Goal: Information Seeking & Learning: Learn about a topic

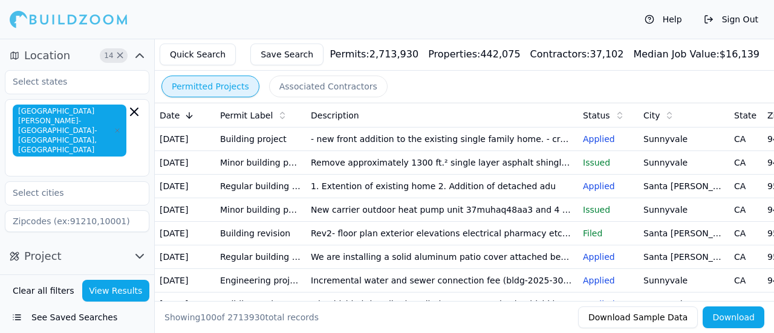
click at [417, 145] on td "- new front addition to the existing single family home. - create new office/de…" at bounding box center [442, 140] width 272 height 24
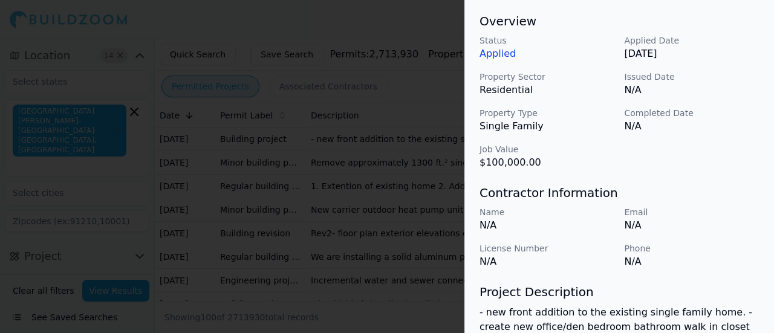
scroll to position [374, 0]
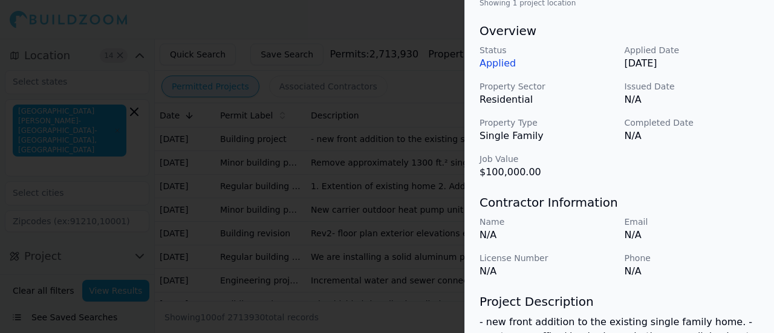
click at [384, 192] on div at bounding box center [387, 166] width 774 height 333
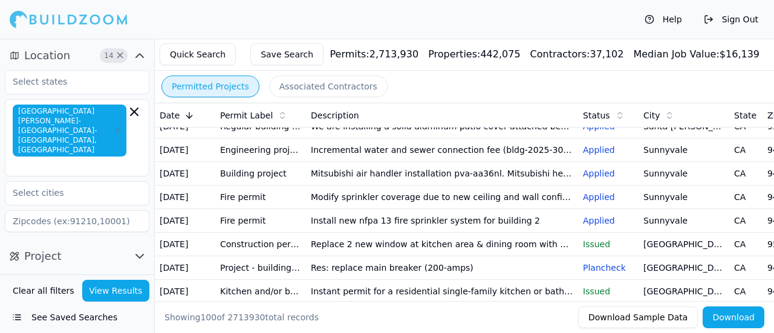
scroll to position [217, 0]
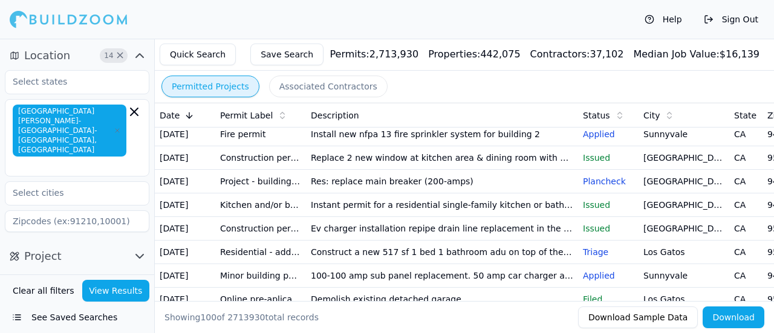
click at [460, 146] on td "Install new nfpa 13 fire sprinkler system for building 2" at bounding box center [442, 135] width 272 height 24
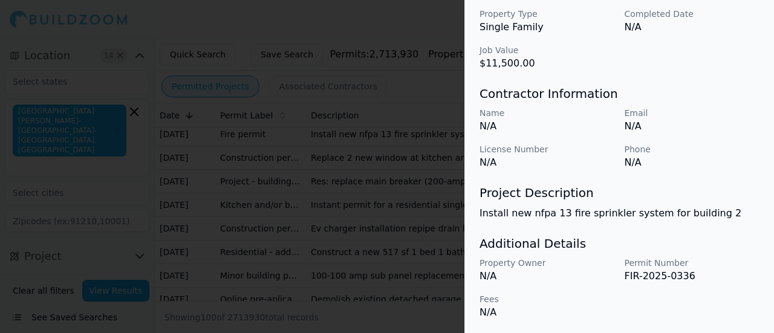
scroll to position [270, 0]
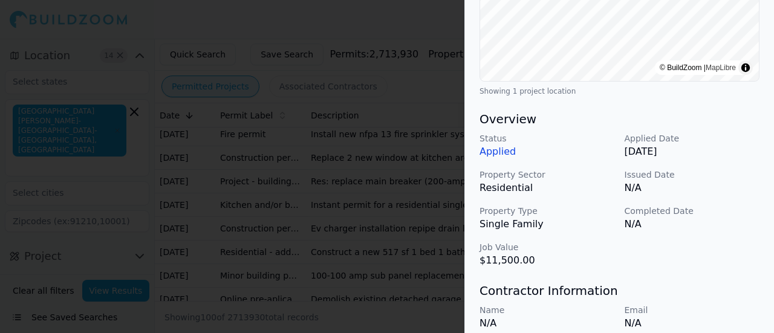
click at [285, 167] on div at bounding box center [387, 166] width 774 height 333
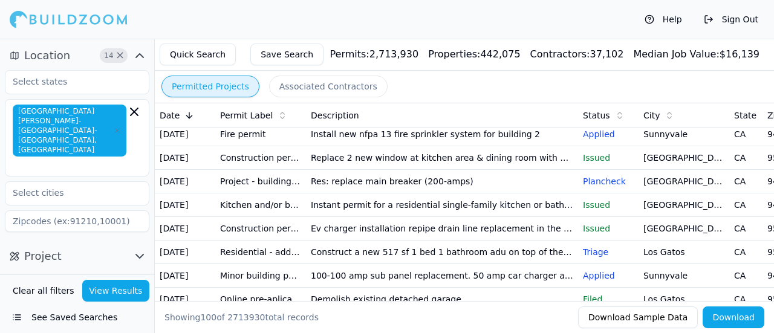
click at [398, 123] on td "Modify sprinkler coverage due to new ceiling and wall configuration in level 01…" at bounding box center [442, 111] width 272 height 24
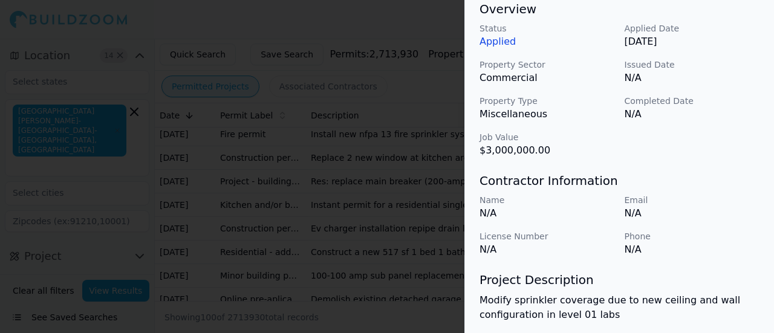
scroll to position [481, 0]
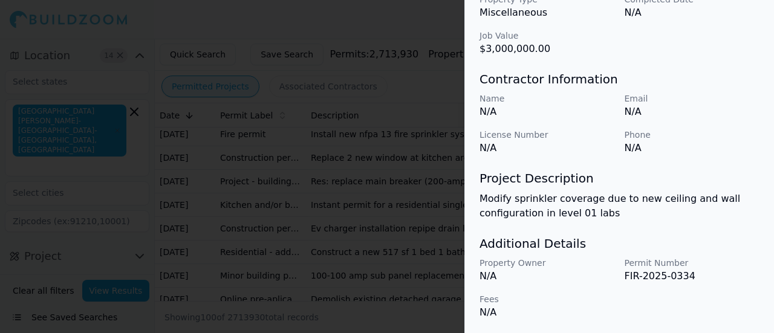
click at [368, 170] on div at bounding box center [387, 166] width 774 height 333
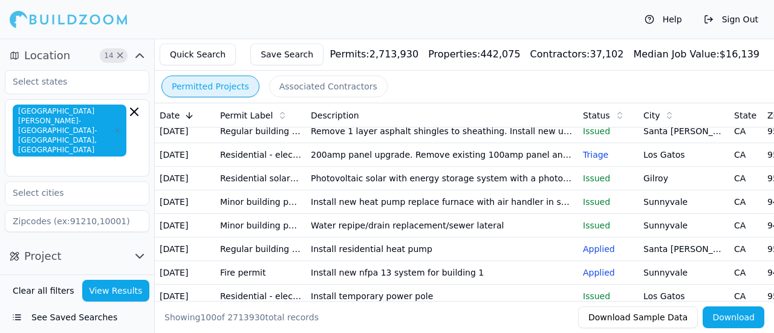
scroll to position [1053, 0]
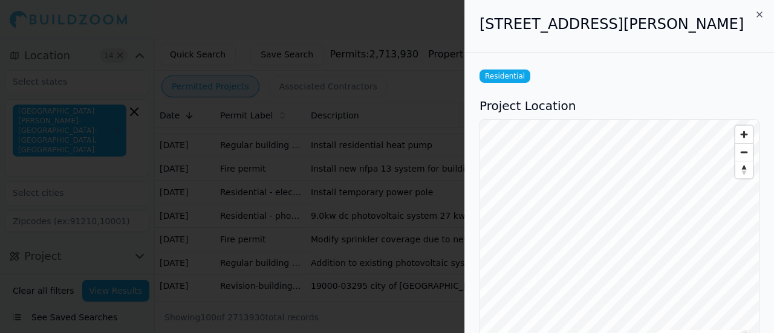
scroll to position [239, 0]
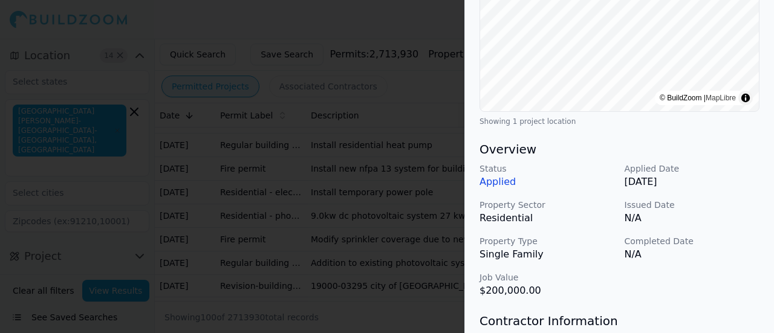
click at [415, 68] on div at bounding box center [387, 166] width 774 height 333
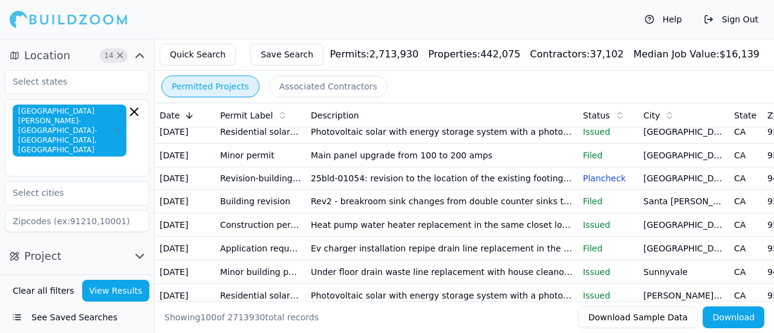
scroll to position [1675, 0]
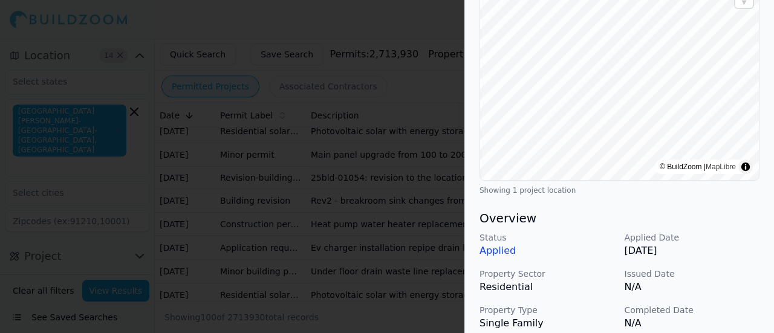
scroll to position [0, 0]
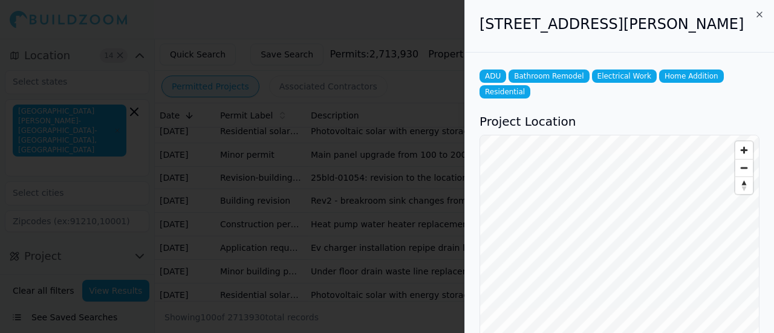
click at [362, 147] on div at bounding box center [387, 166] width 774 height 333
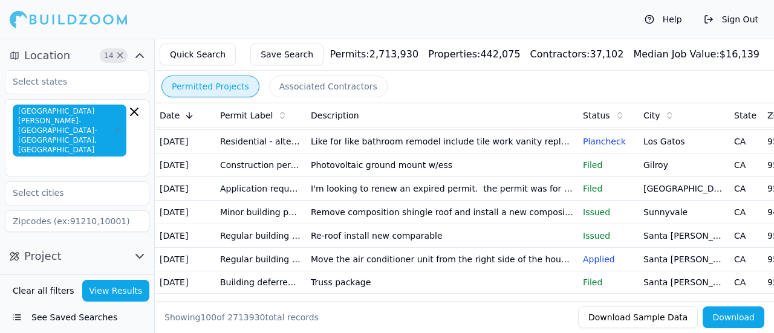
scroll to position [2032, 0]
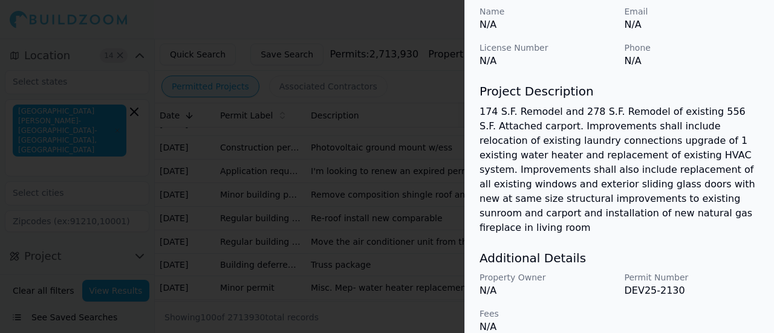
scroll to position [568, 0]
click at [305, 134] on div at bounding box center [387, 166] width 774 height 333
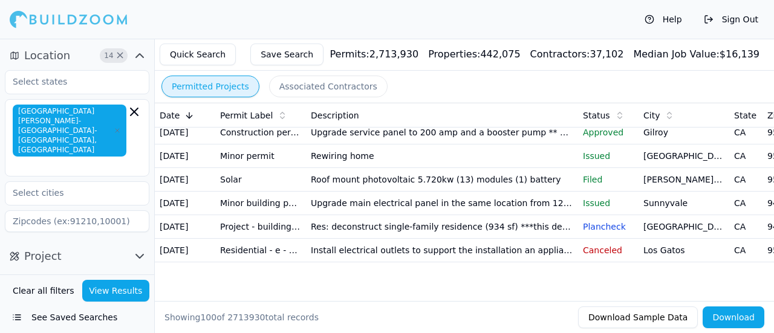
scroll to position [2224, 0]
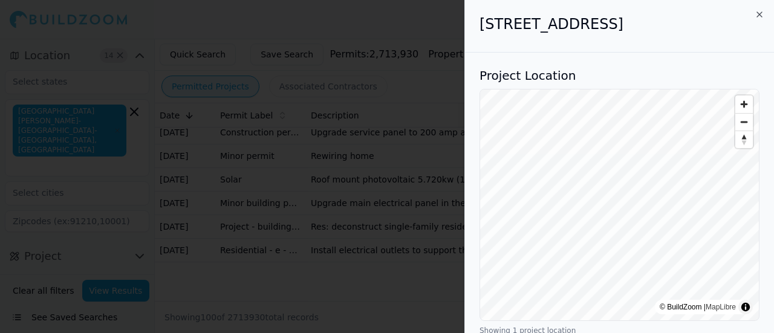
click at [305, 137] on div at bounding box center [387, 166] width 774 height 333
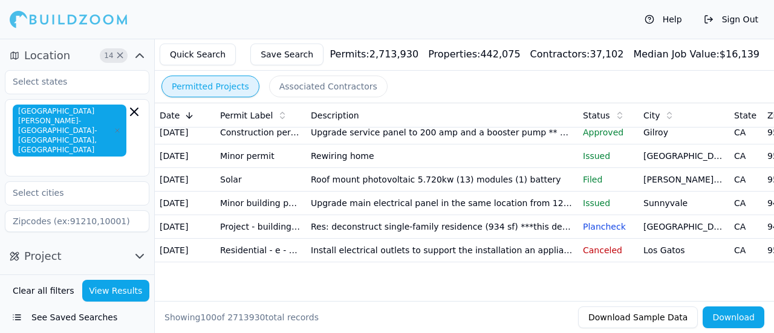
scroll to position [2356, 0]
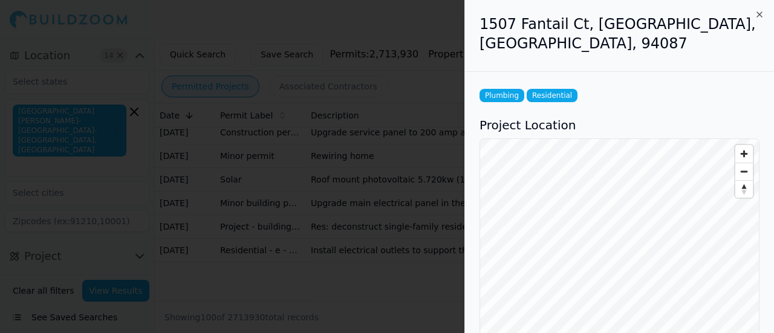
click at [329, 231] on div at bounding box center [387, 166] width 774 height 333
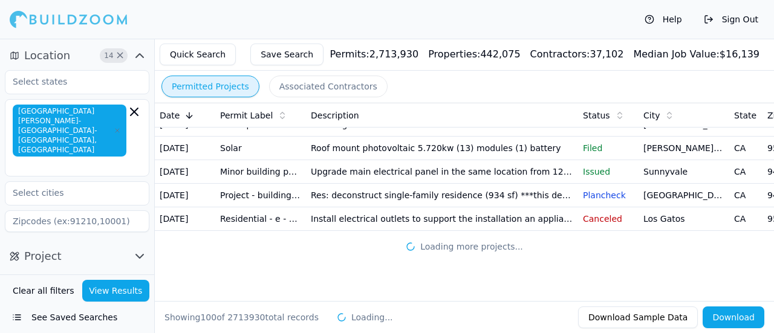
scroll to position [3066, 0]
click at [605, 189] on p "Plancheck" at bounding box center [608, 195] width 51 height 12
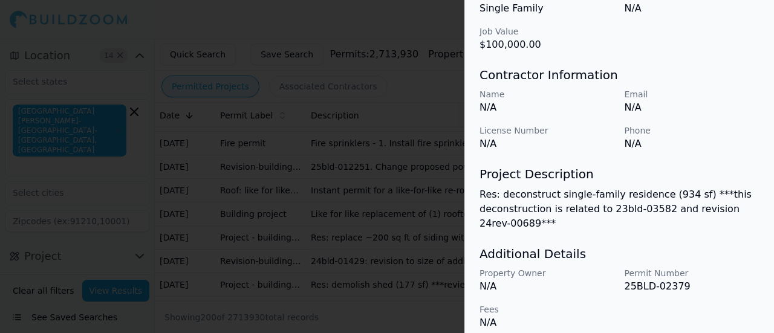
scroll to position [486, 0]
click at [319, 210] on div at bounding box center [387, 166] width 774 height 333
click at [409, 264] on div at bounding box center [387, 166] width 774 height 333
